Goal: Find specific page/section: Find specific page/section

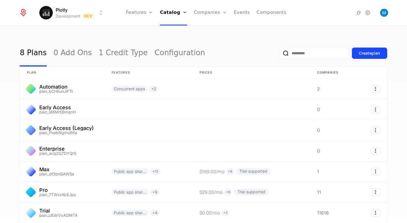
click at [74, 12] on html "Plotly Development Dev Features Features Flags Catalog Plans Add Ons Credits Co…" at bounding box center [203, 111] width 407 height 223
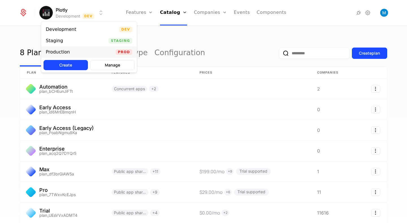
click at [63, 52] on div "Production" at bounding box center [58, 52] width 24 height 5
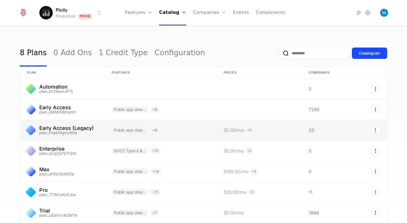
scroll to position [36, 0]
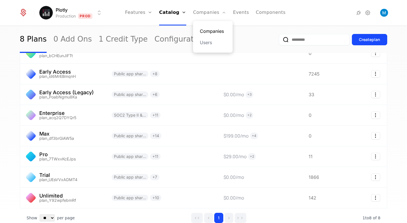
click at [207, 30] on link "Companies" at bounding box center [213, 31] width 26 height 7
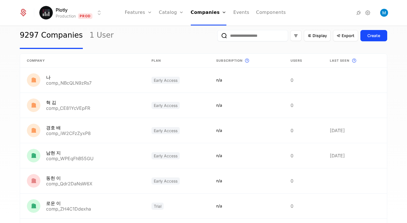
scroll to position [13, 0]
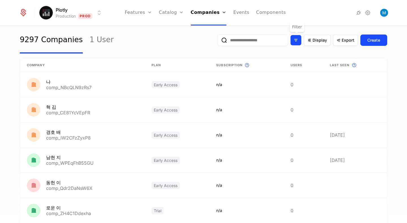
click at [296, 40] on icon "Filter options" at bounding box center [295, 40] width 5 height 5
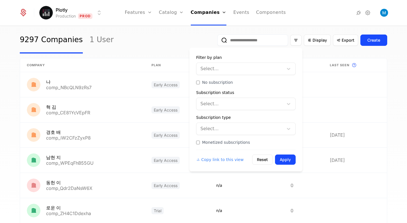
click at [242, 67] on div at bounding box center [240, 69] width 79 height 8
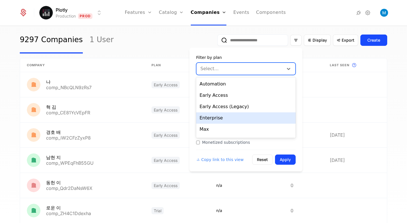
scroll to position [32, 0]
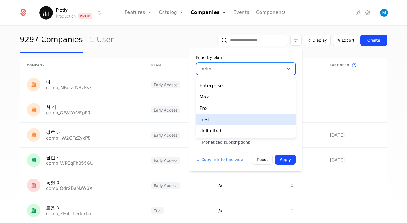
click at [216, 117] on div "Trial" at bounding box center [245, 119] width 99 height 11
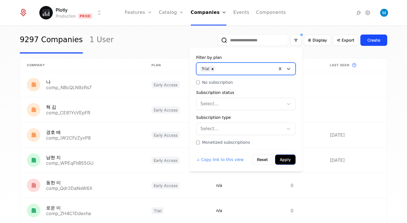
click at [285, 157] on button "Apply" at bounding box center [285, 159] width 21 height 10
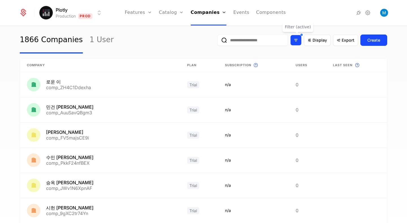
click at [298, 41] on icon "Filter options" at bounding box center [295, 40] width 5 height 5
click at [315, 41] on span "Display" at bounding box center [319, 40] width 14 height 6
